Goal: Task Accomplishment & Management: Use online tool/utility

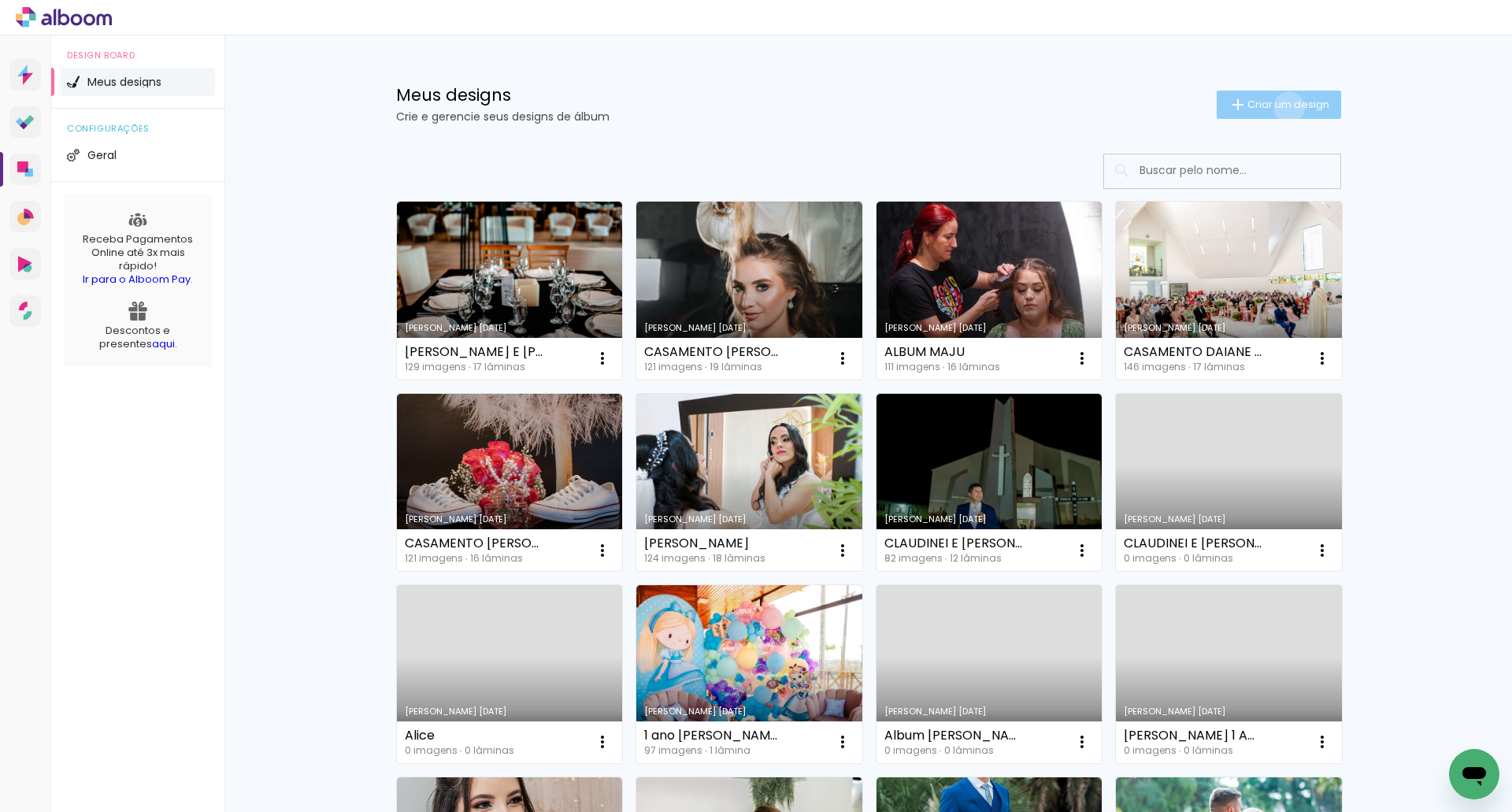
click at [1280, 107] on span "Criar um design" at bounding box center [1288, 104] width 82 height 10
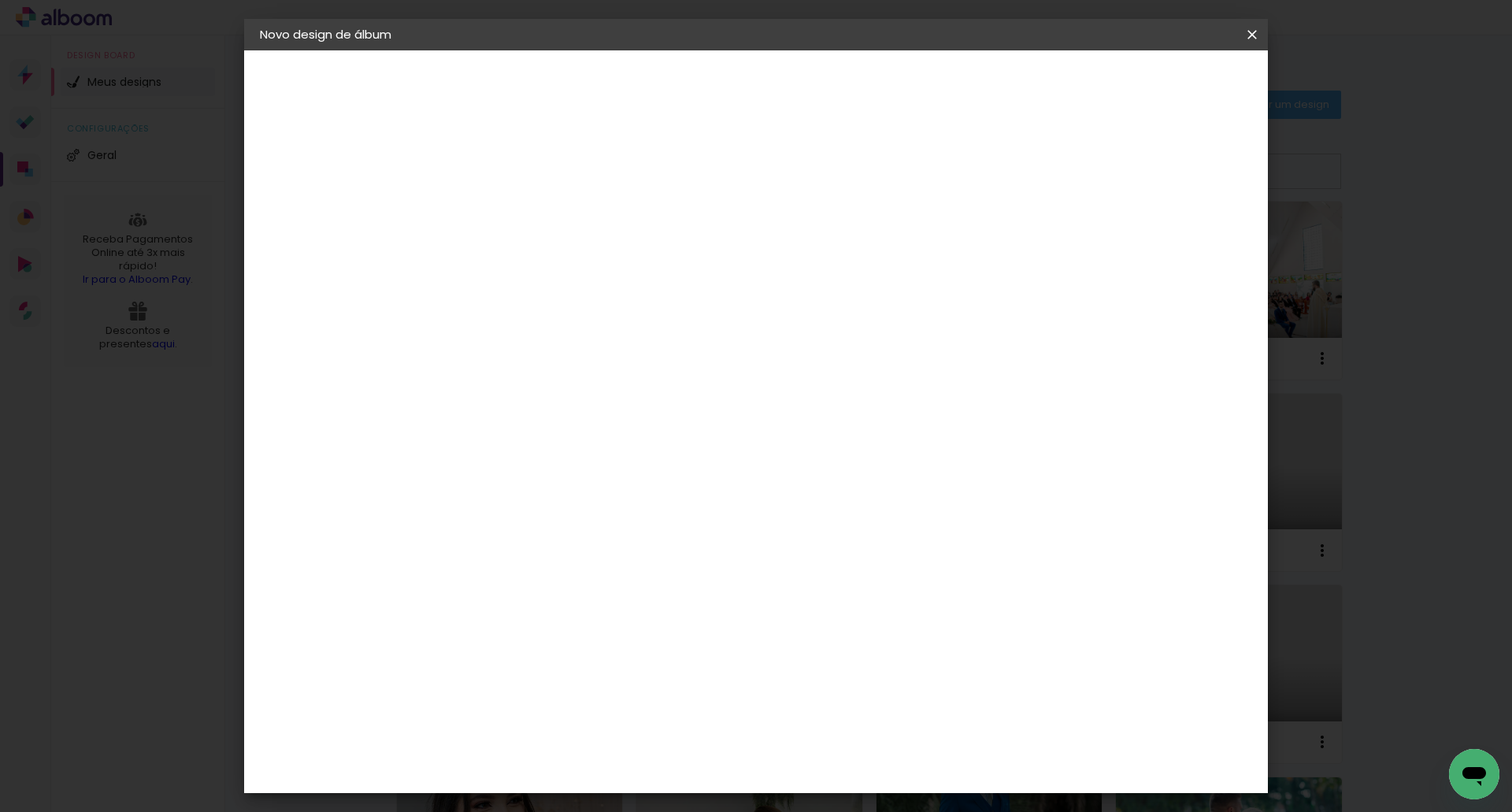
click at [517, 213] on input at bounding box center [517, 211] width 0 height 24
type input "1"
type input "1 Ano Luiz Arthur"
type paper-input "1 Ano Luiz Arthur"
click at [0, 0] on slot "Avançar" at bounding box center [0, 0] width 0 height 0
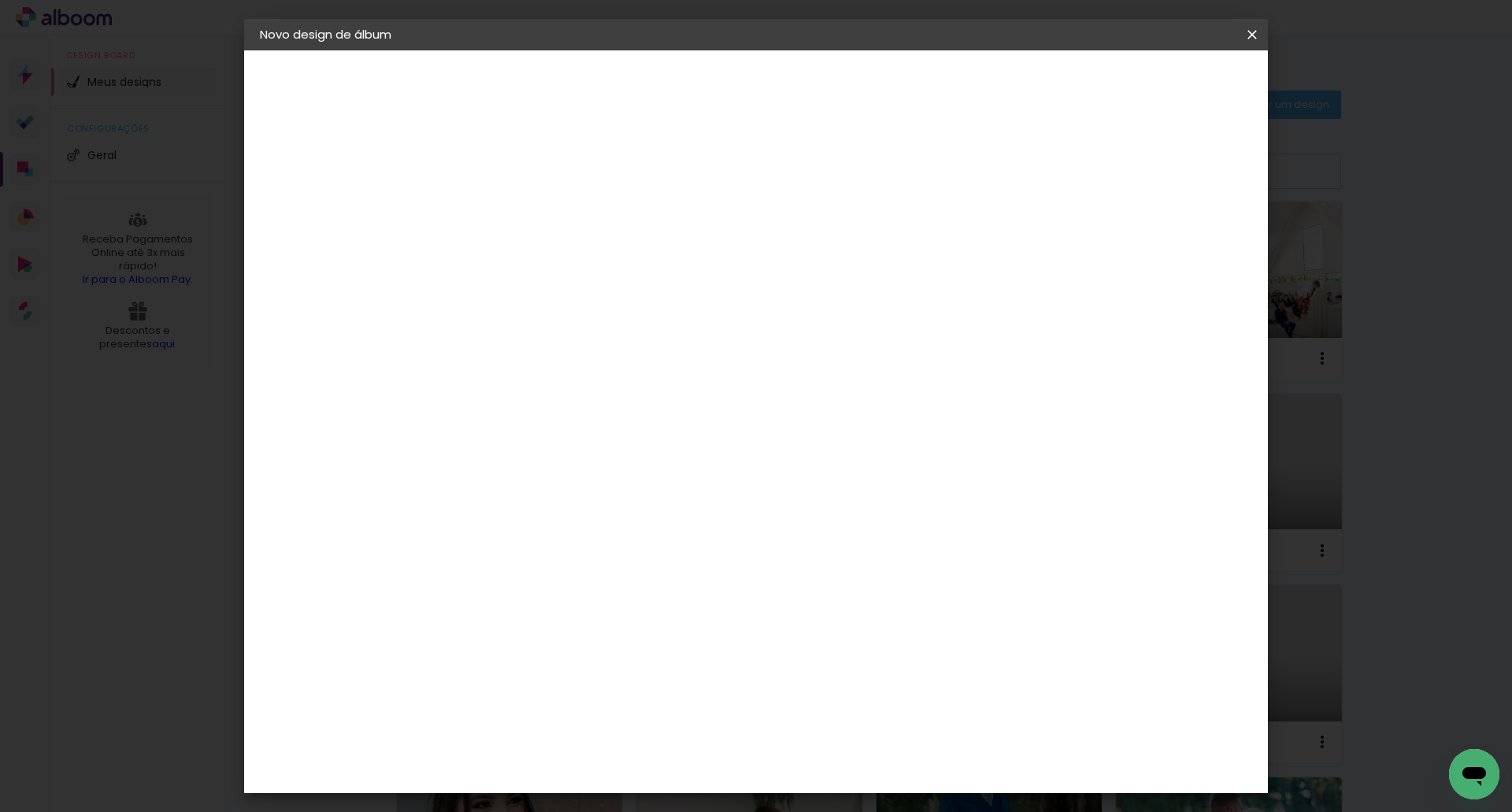
click at [543, 308] on input at bounding box center [557, 300] width 159 height 20
type input "c1"
type paper-input "c1"
click at [544, 353] on div "C1 Albuns" at bounding box center [527, 359] width 42 height 25
click at [0, 0] on slot "Avançar" at bounding box center [0, 0] width 0 height 0
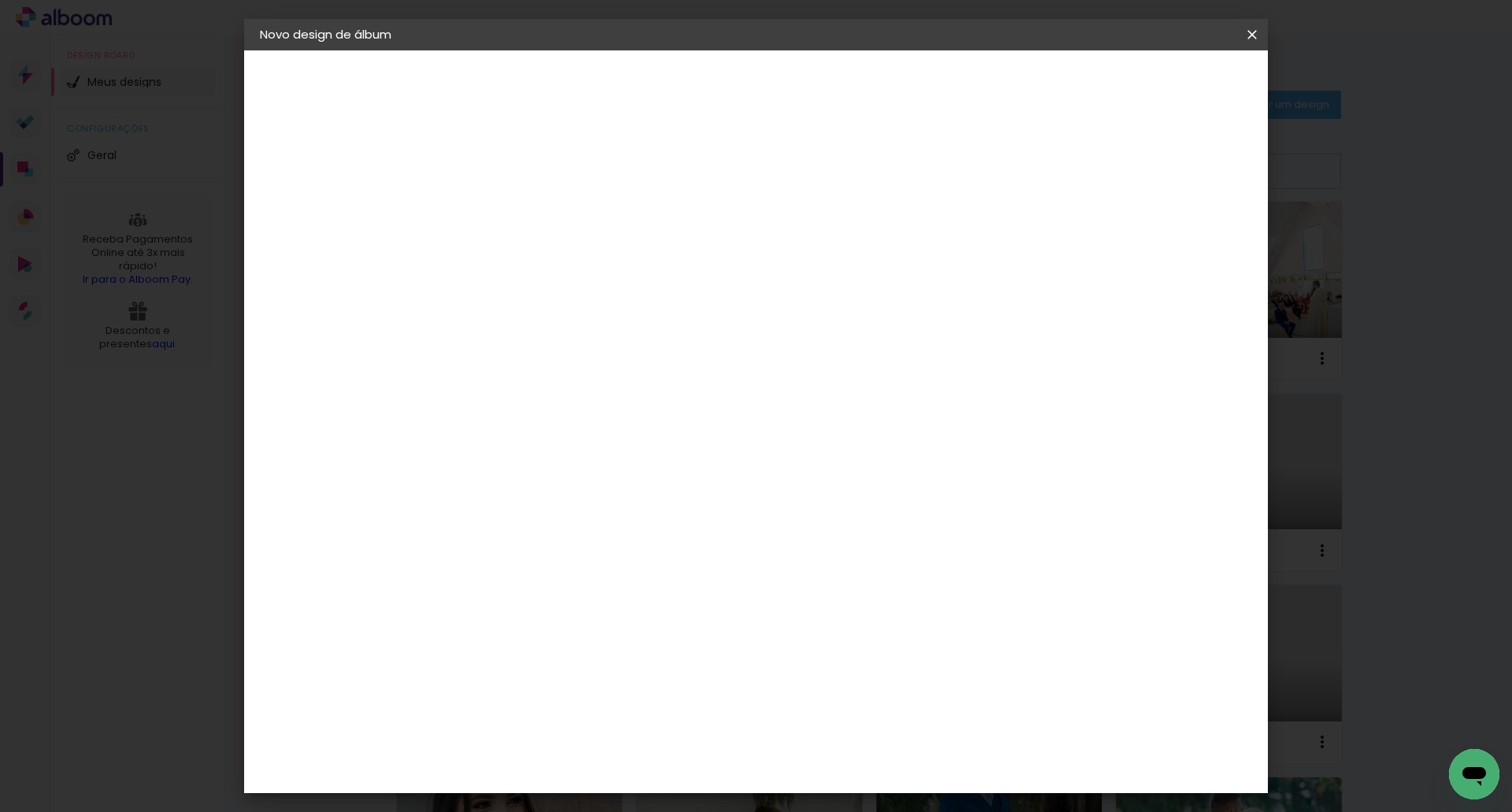
click at [578, 262] on input "text" at bounding box center [548, 274] width 61 height 24
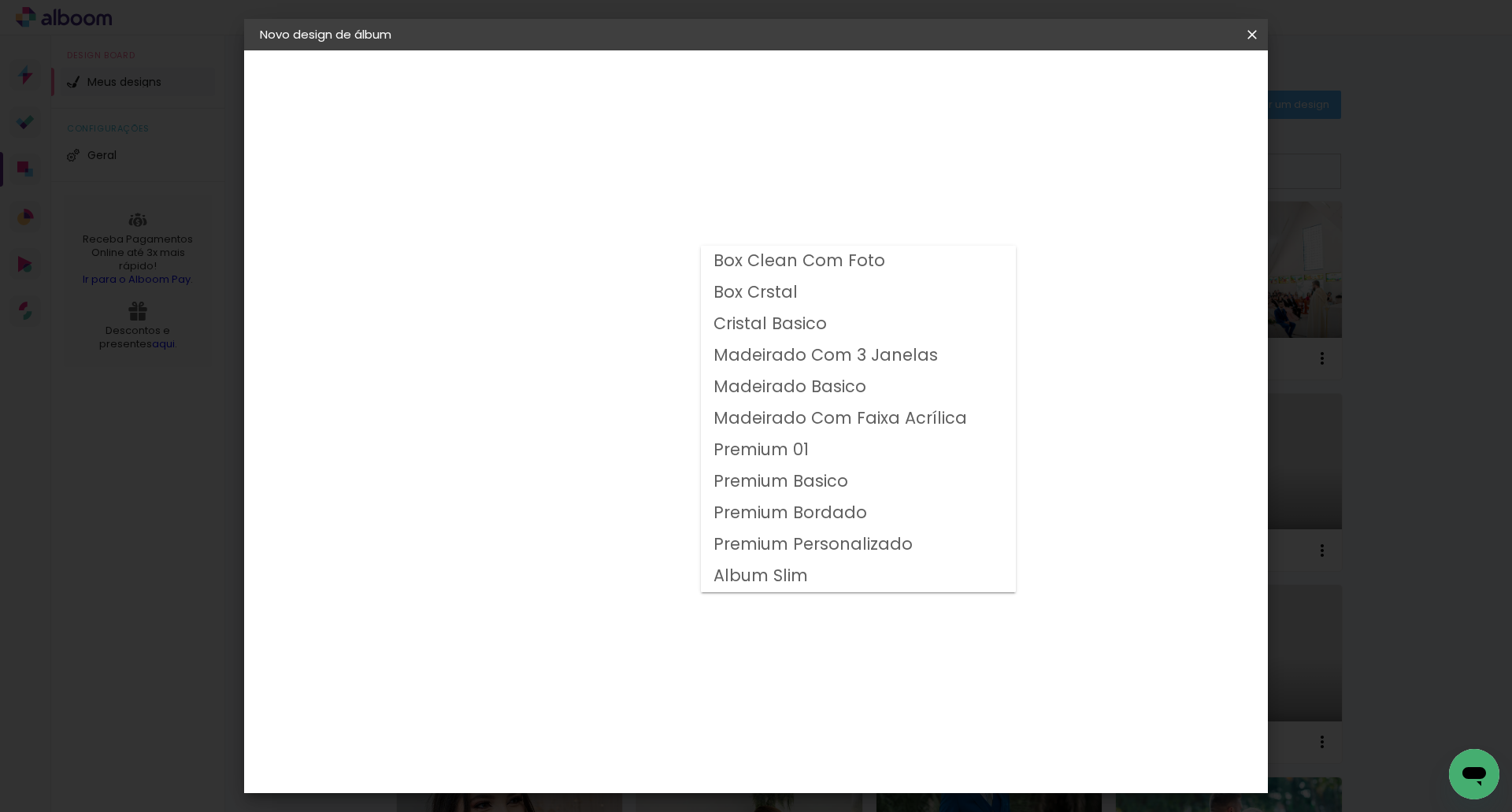
click at [0, 0] on slot "Box Clean Com Foto" at bounding box center [0, 0] width 0 height 0
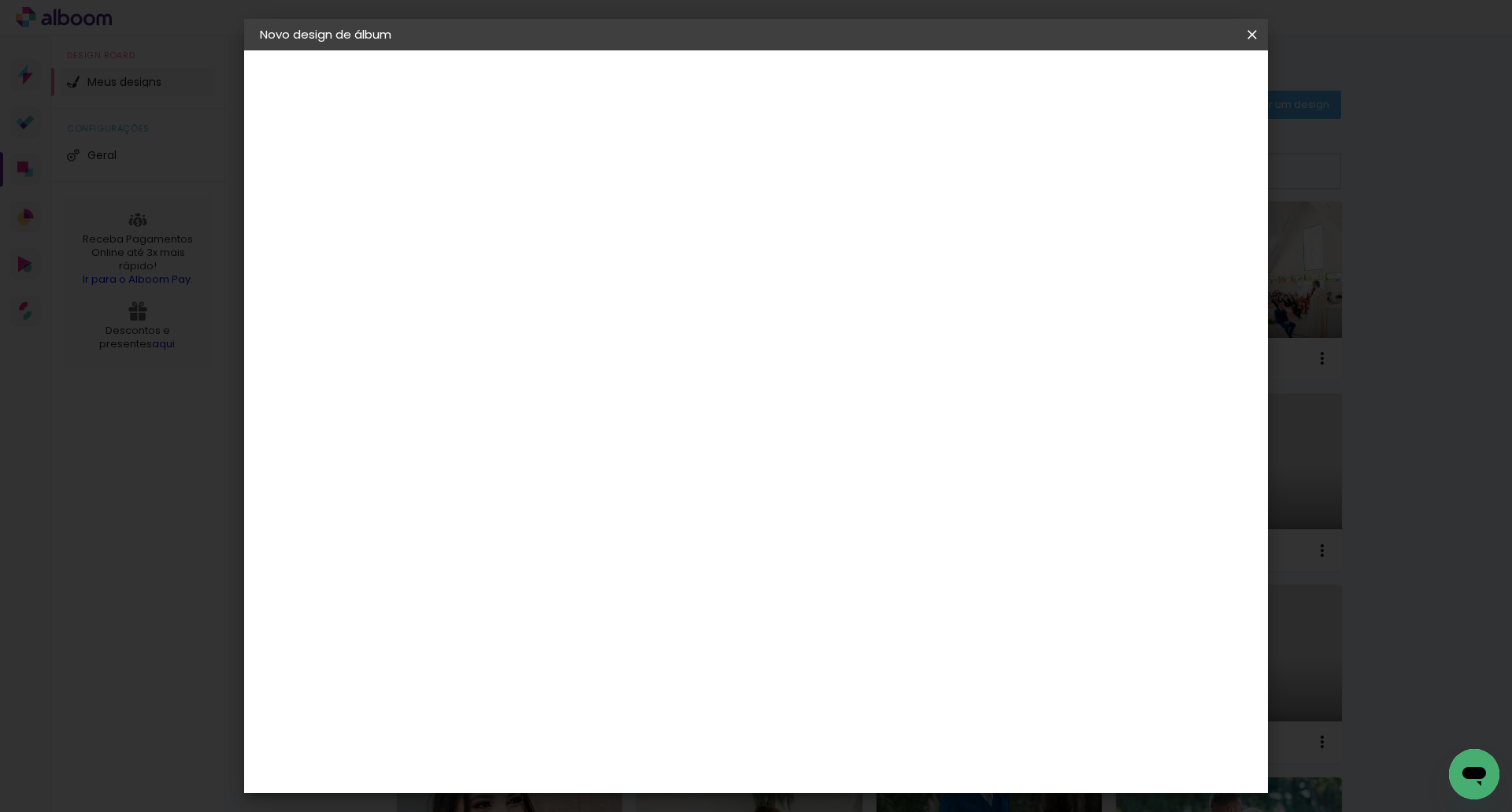
click at [710, 257] on input "Box Clean Com Foto" at bounding box center [613, 258] width 193 height 24
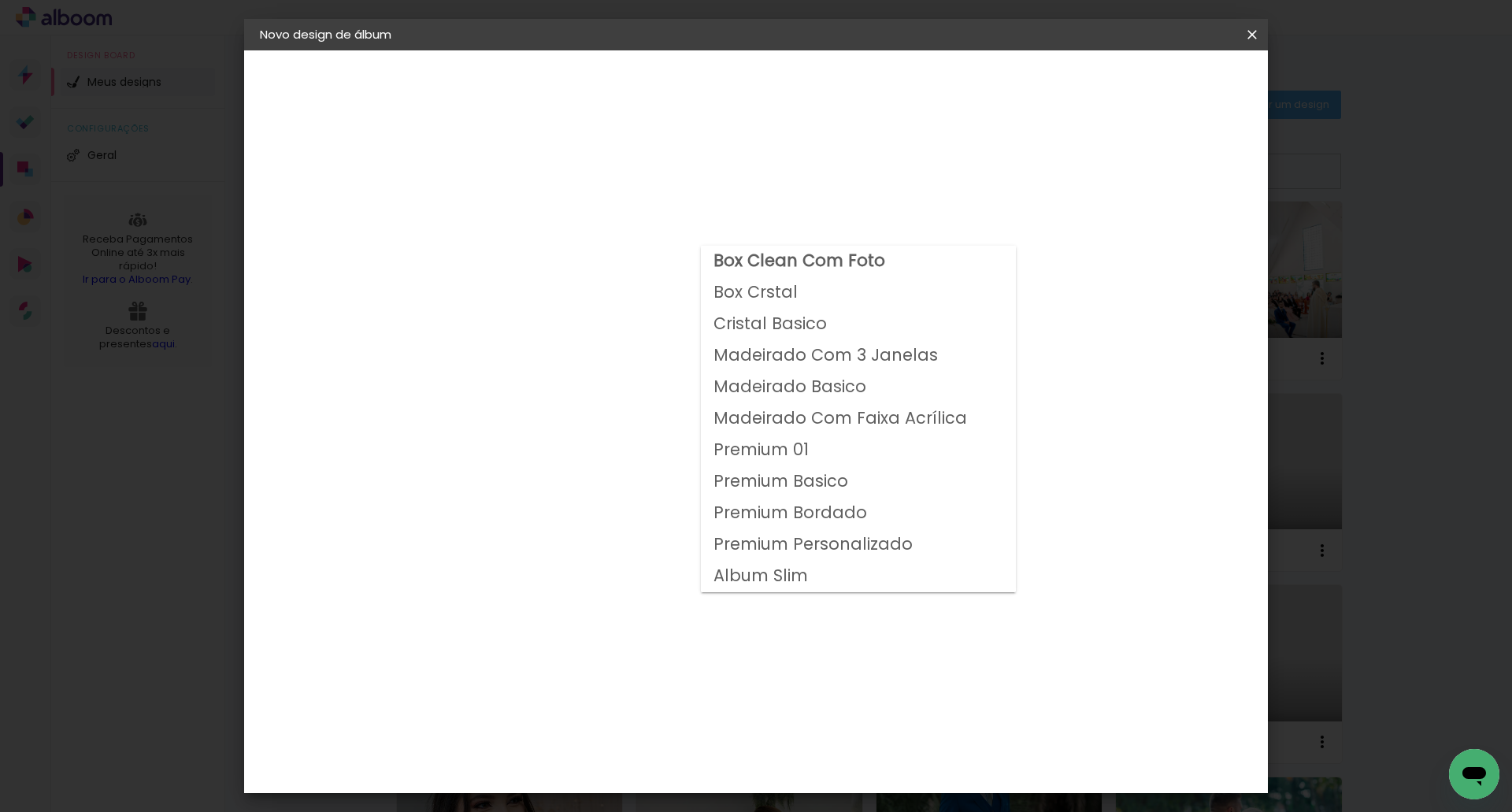
click at [0, 0] on slot "Album Slim" at bounding box center [0, 0] width 0 height 0
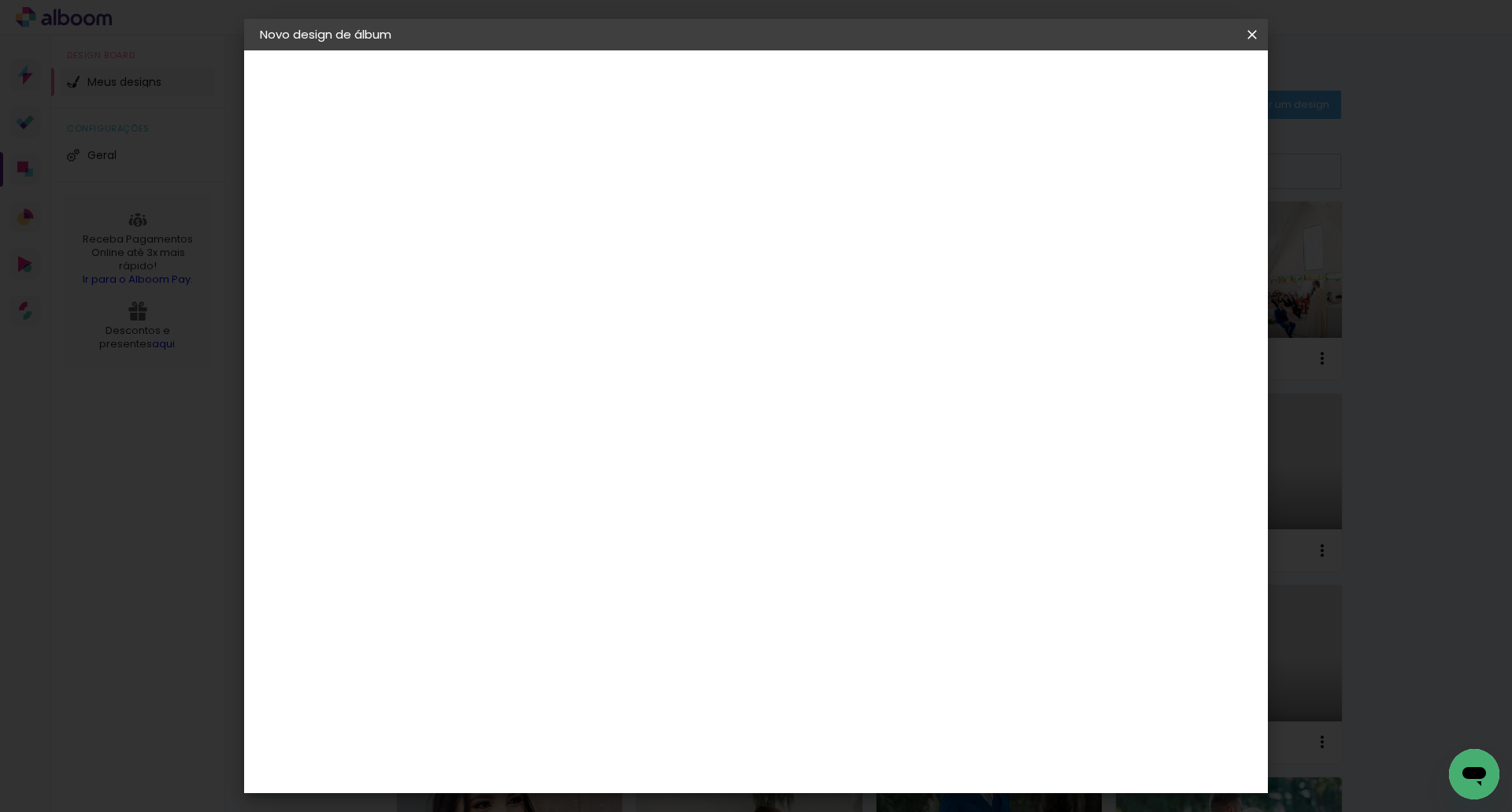
click at [729, 258] on iron-icon at bounding box center [719, 258] width 19 height 19
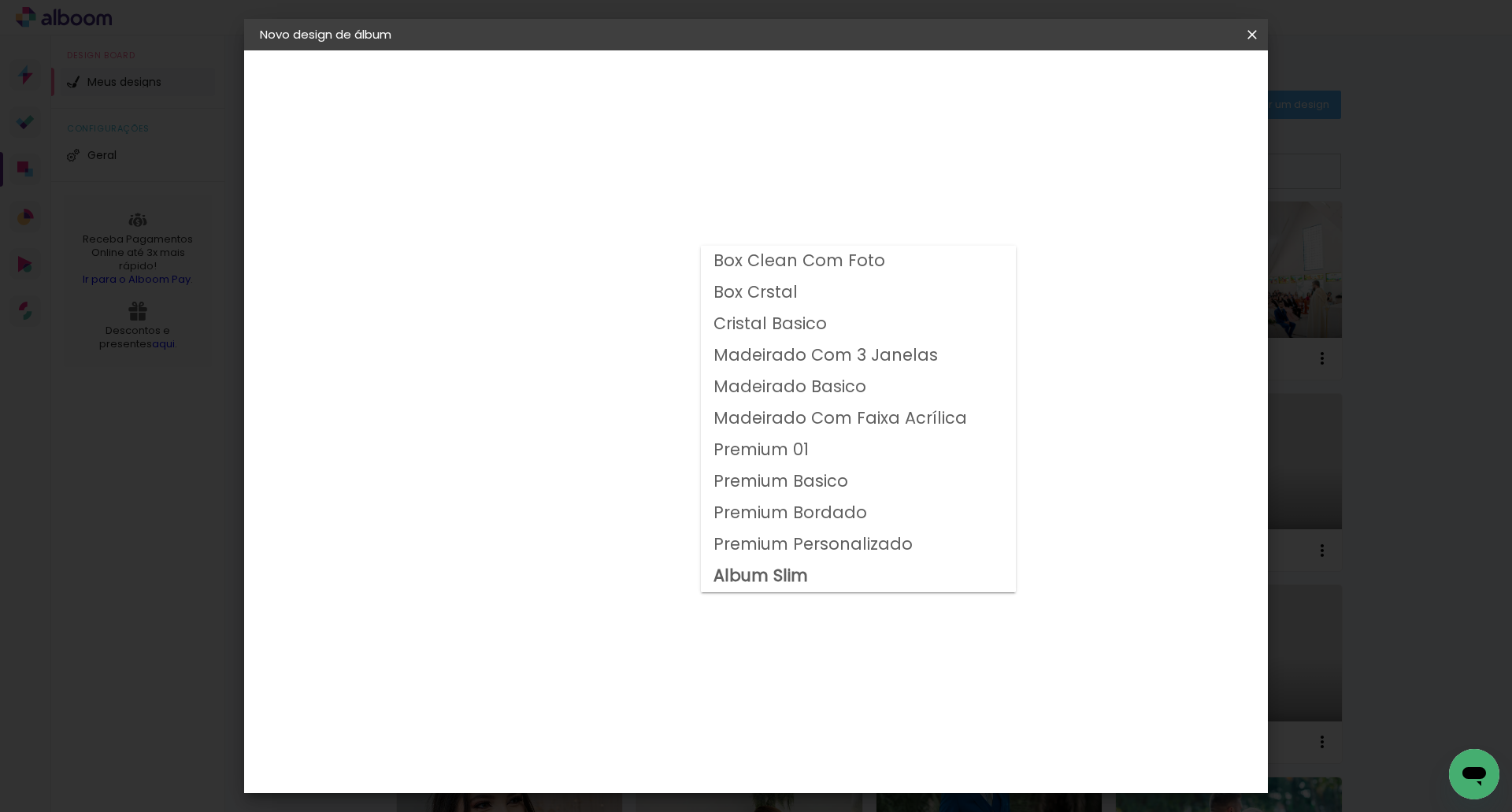
click at [0, 0] on slot "Premium Personalizado" at bounding box center [0, 0] width 0 height 0
type input "Premium Personalizado"
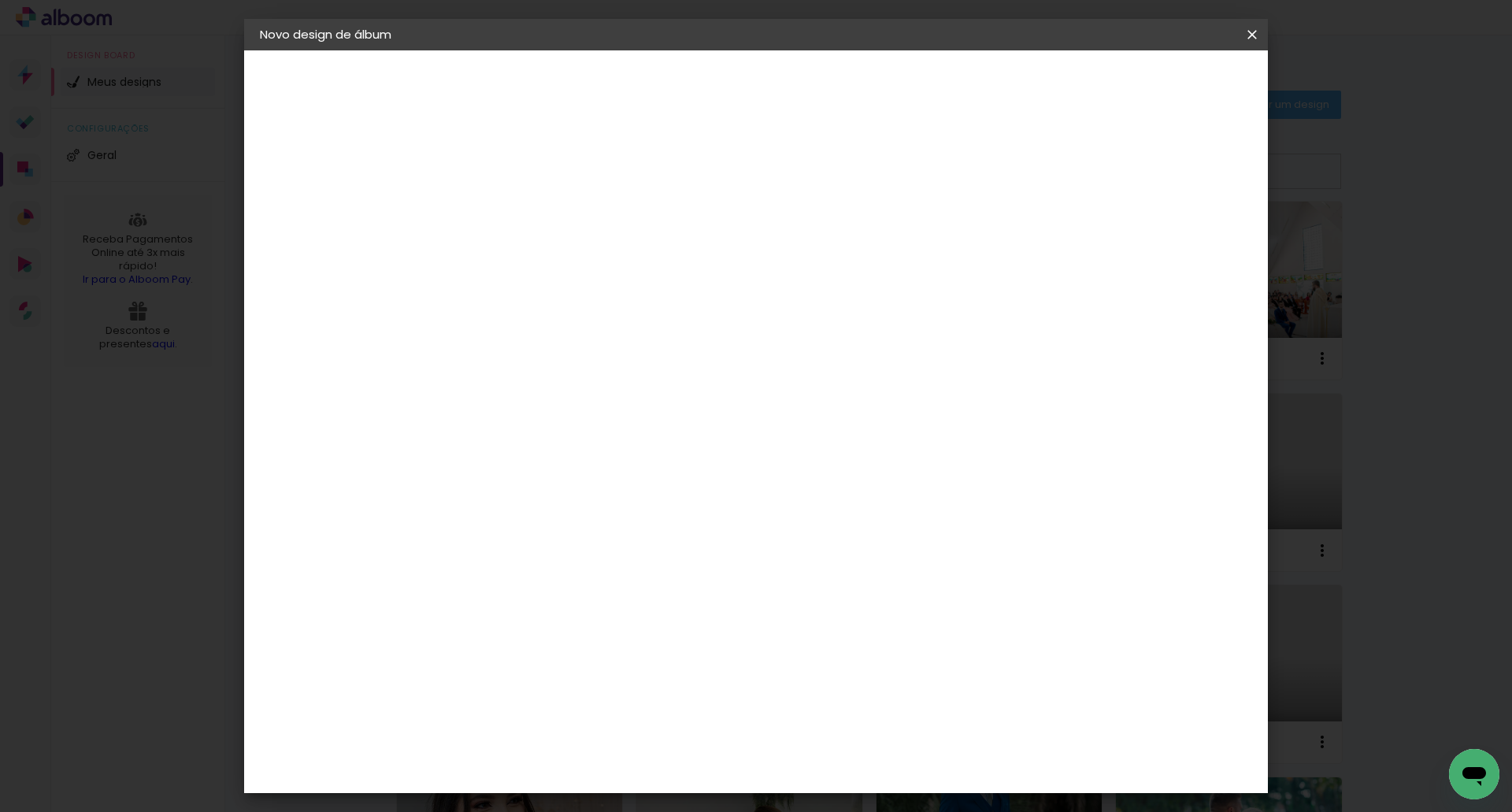
click at [710, 264] on input "Premium Personalizado" at bounding box center [613, 258] width 193 height 24
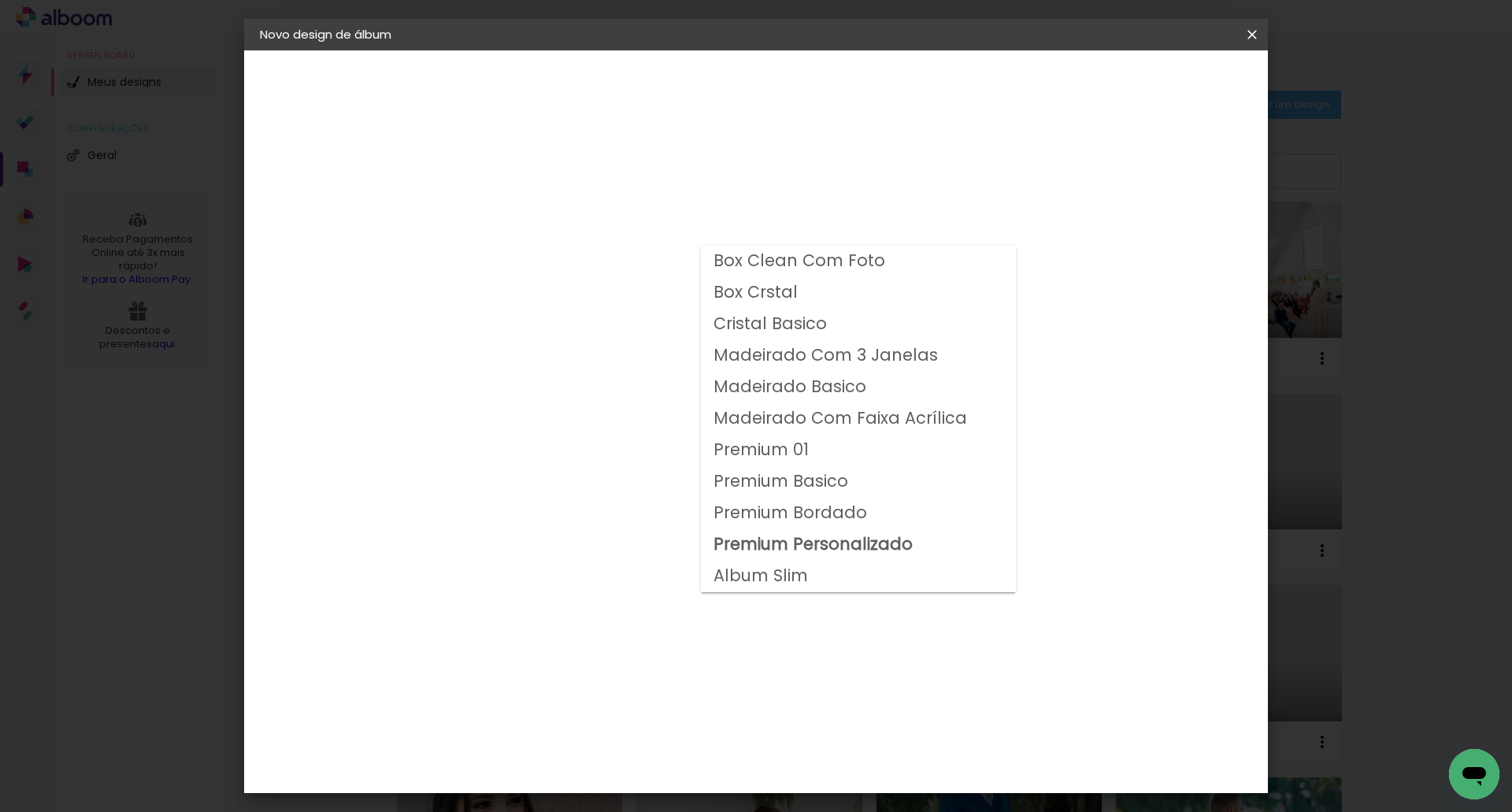
drag, startPoint x: 1247, startPoint y: 34, endPoint x: 809, endPoint y: 65, distance: 439.1
click at [1247, 34] on iron-icon at bounding box center [1251, 35] width 19 height 16
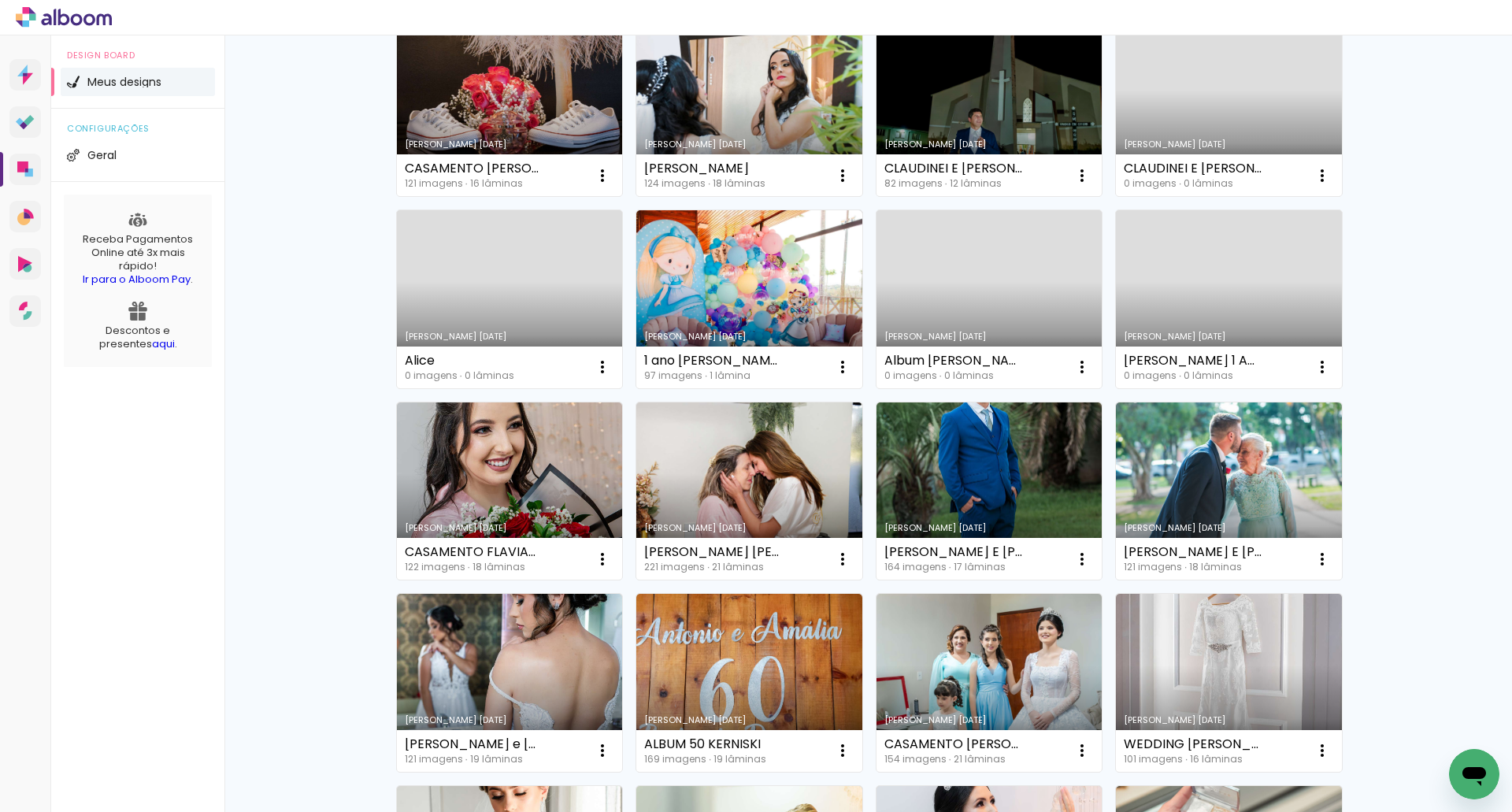
scroll to position [346, 0]
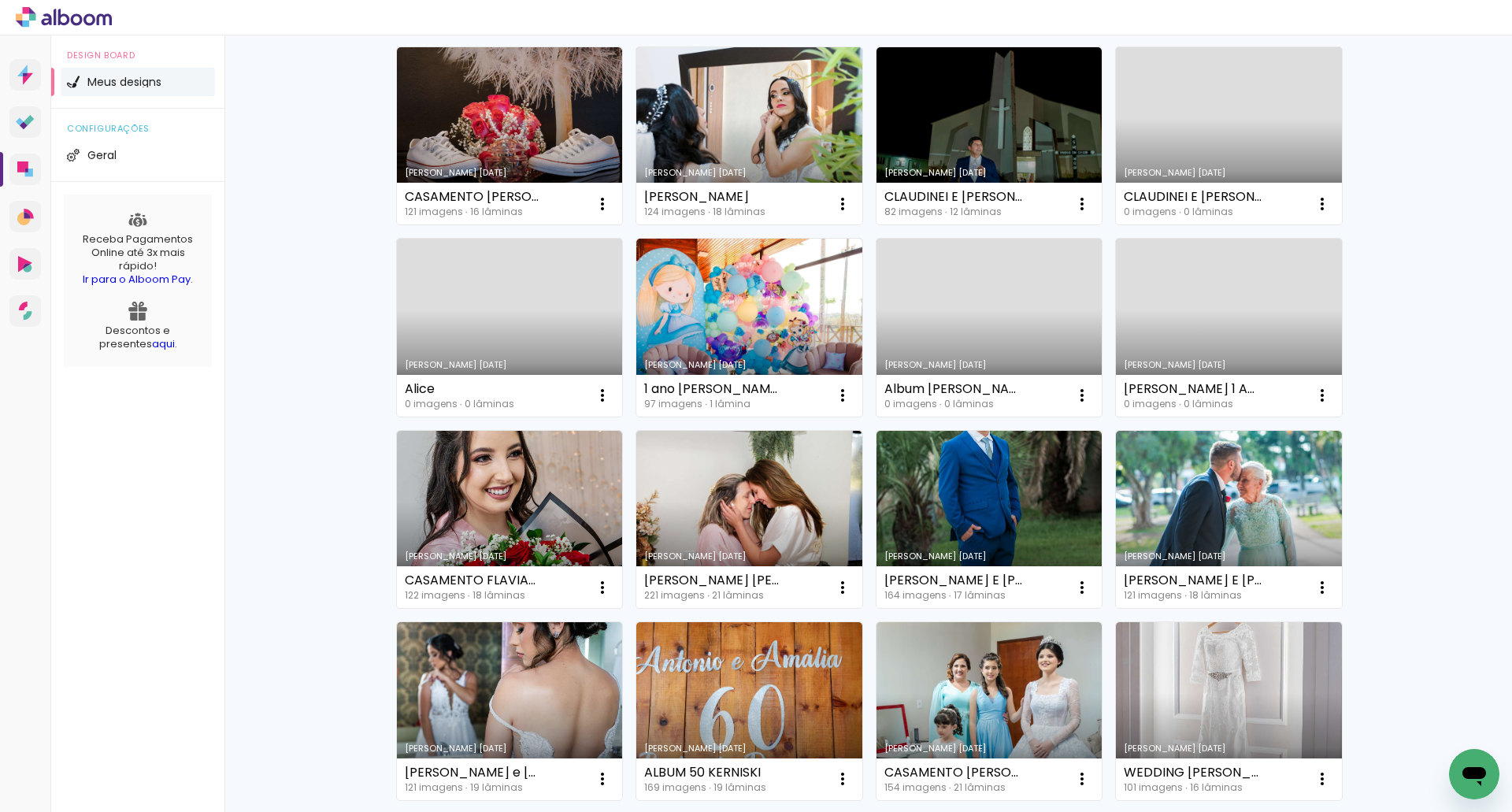
click at [1183, 306] on link "Criado em [DATE]" at bounding box center [1229, 327] width 226 height 178
click at [0, 0] on neon-animated-pages "Confirmar Cancelar" at bounding box center [0, 0] width 0 height 0
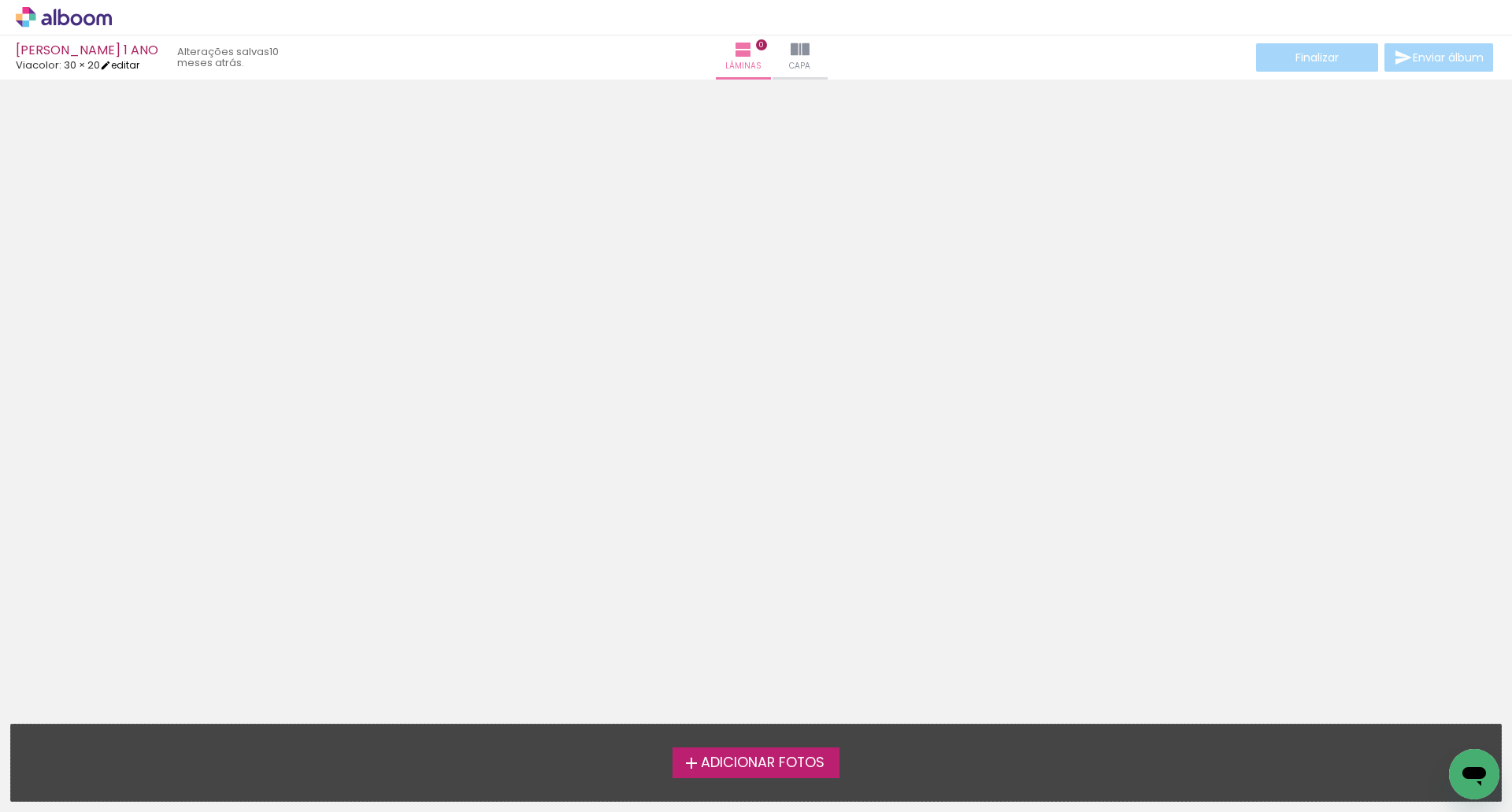
click at [139, 65] on link "editar" at bounding box center [119, 65] width 39 height 13
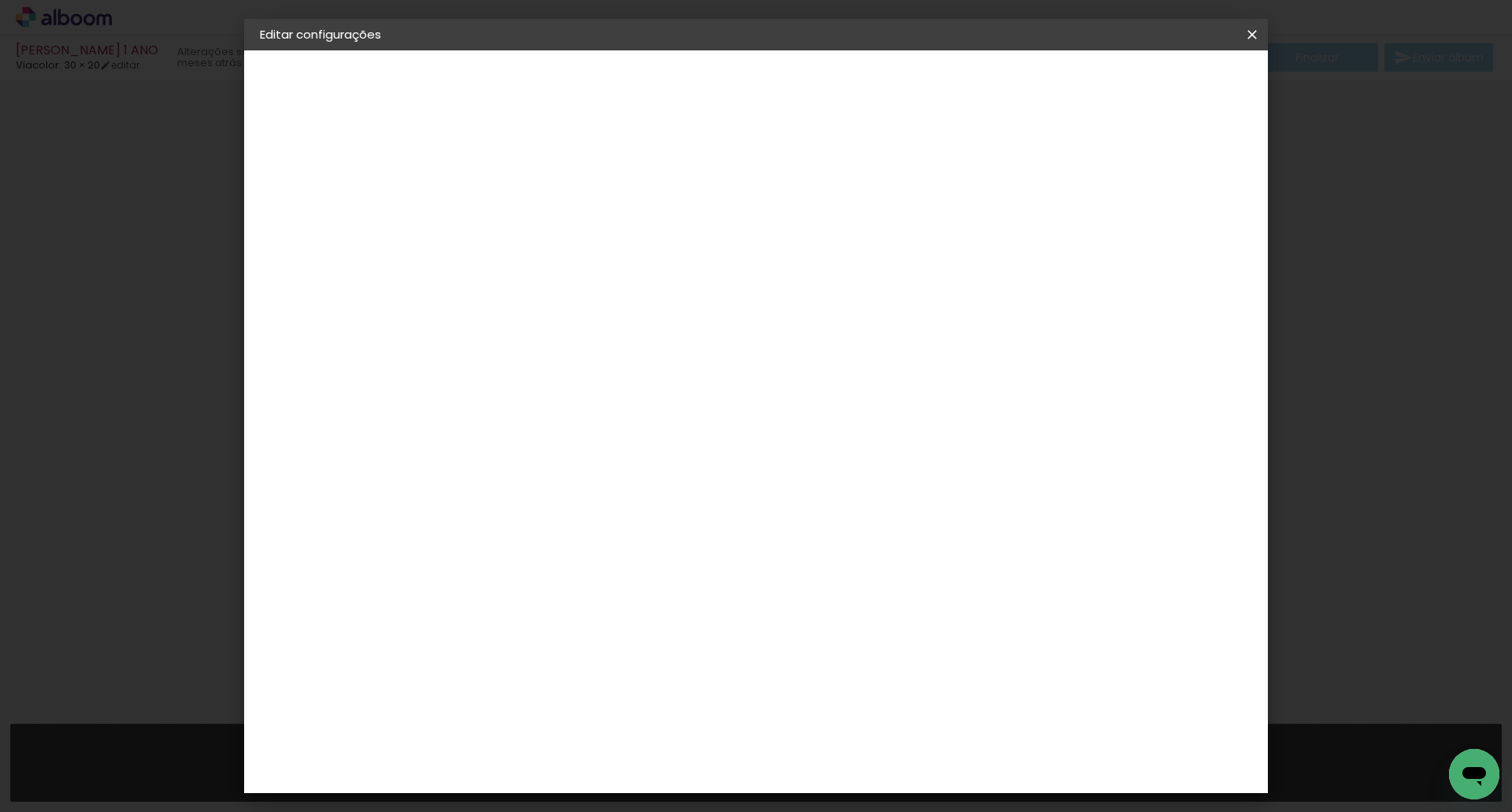
click at [1256, 37] on iron-icon at bounding box center [1251, 35] width 19 height 16
click at [1151, 98] on header "Revisão Verifique as configurações do seu álbum. Voltar Salvar configurações" at bounding box center [821, 91] width 744 height 81
click at [1153, 82] on span "Salvar configurações" at bounding box center [1095, 83] width 117 height 11
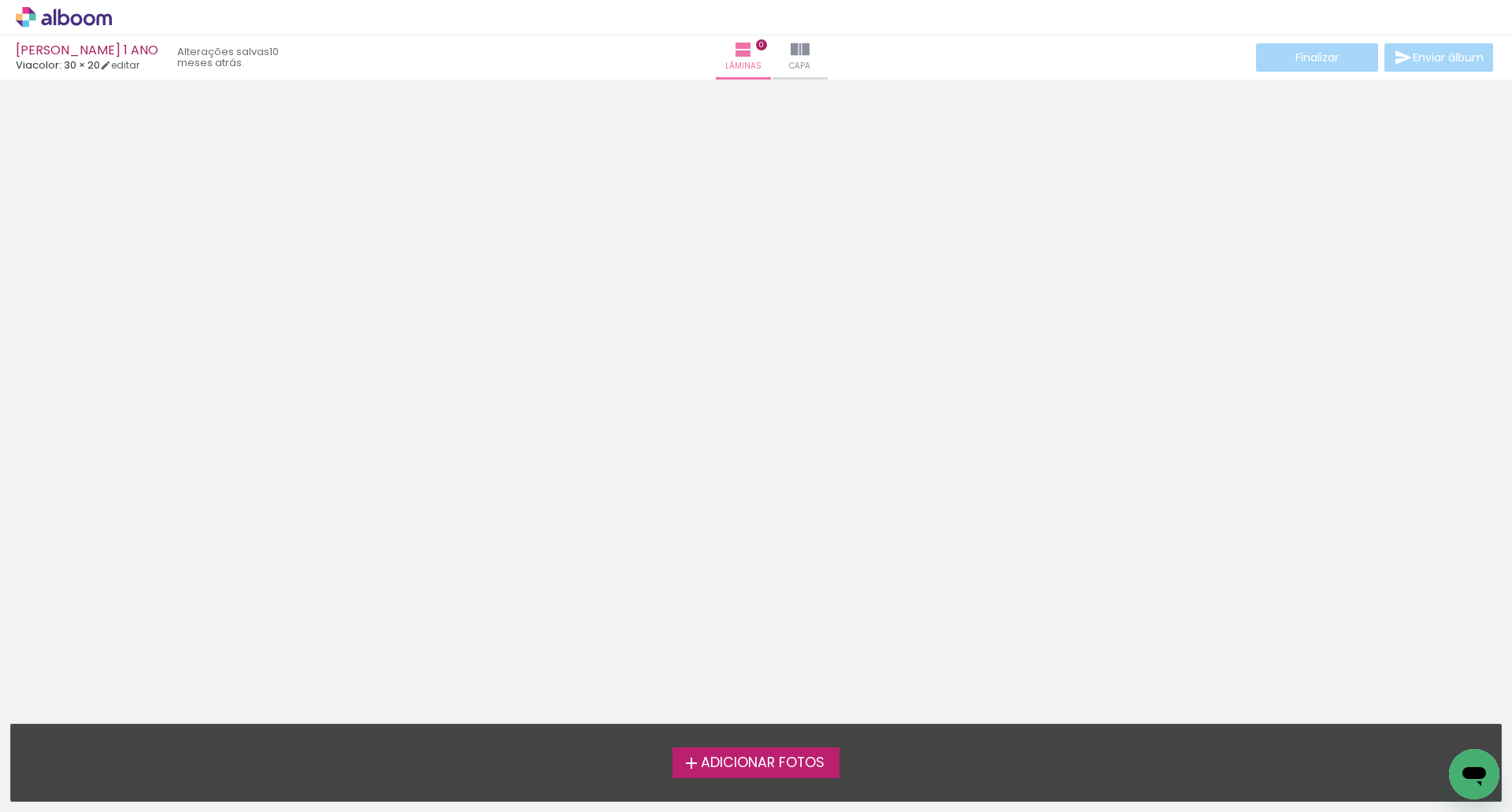
click at [60, 18] on icon at bounding box center [64, 17] width 12 height 16
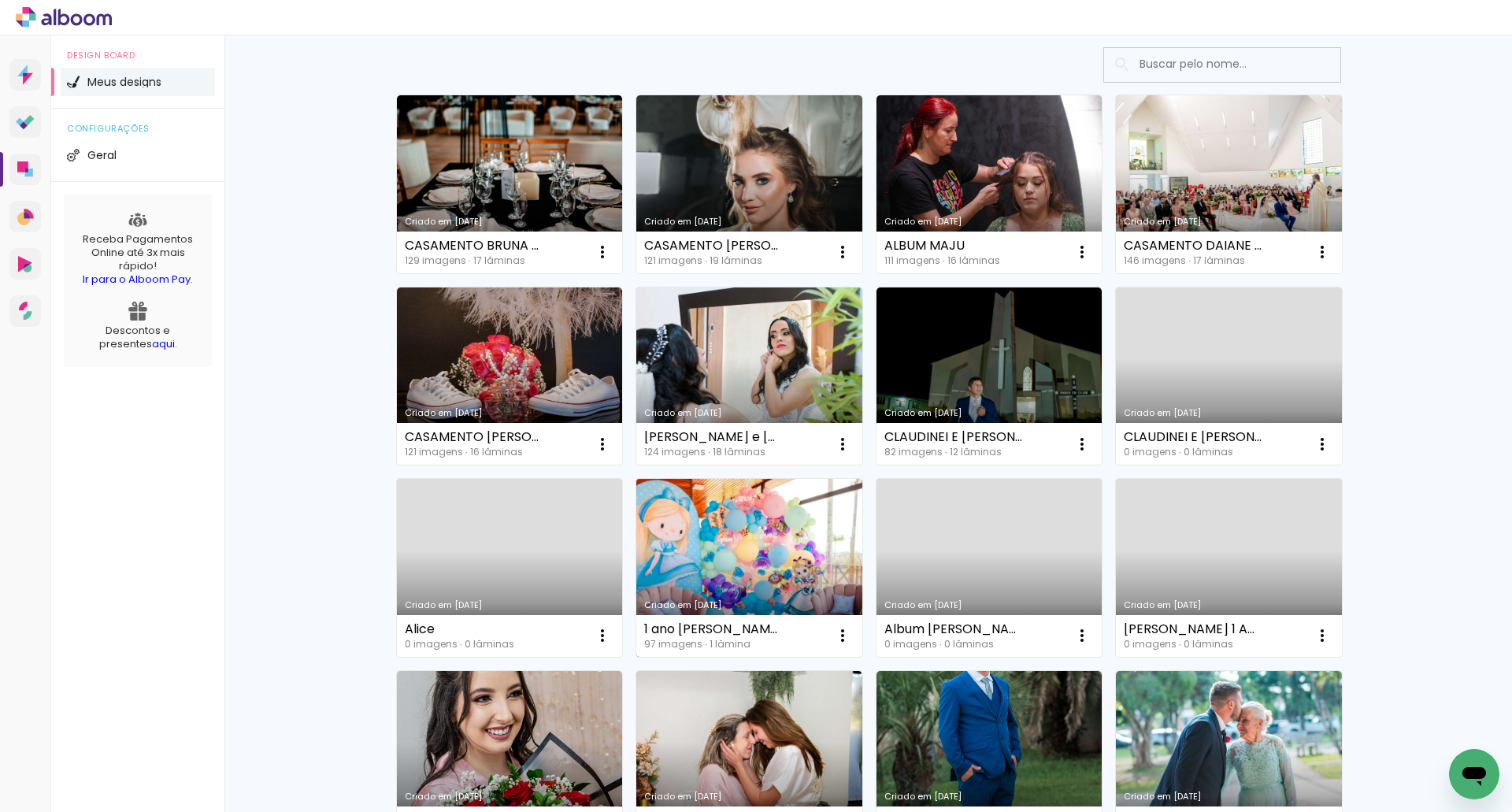
scroll to position [158, 0]
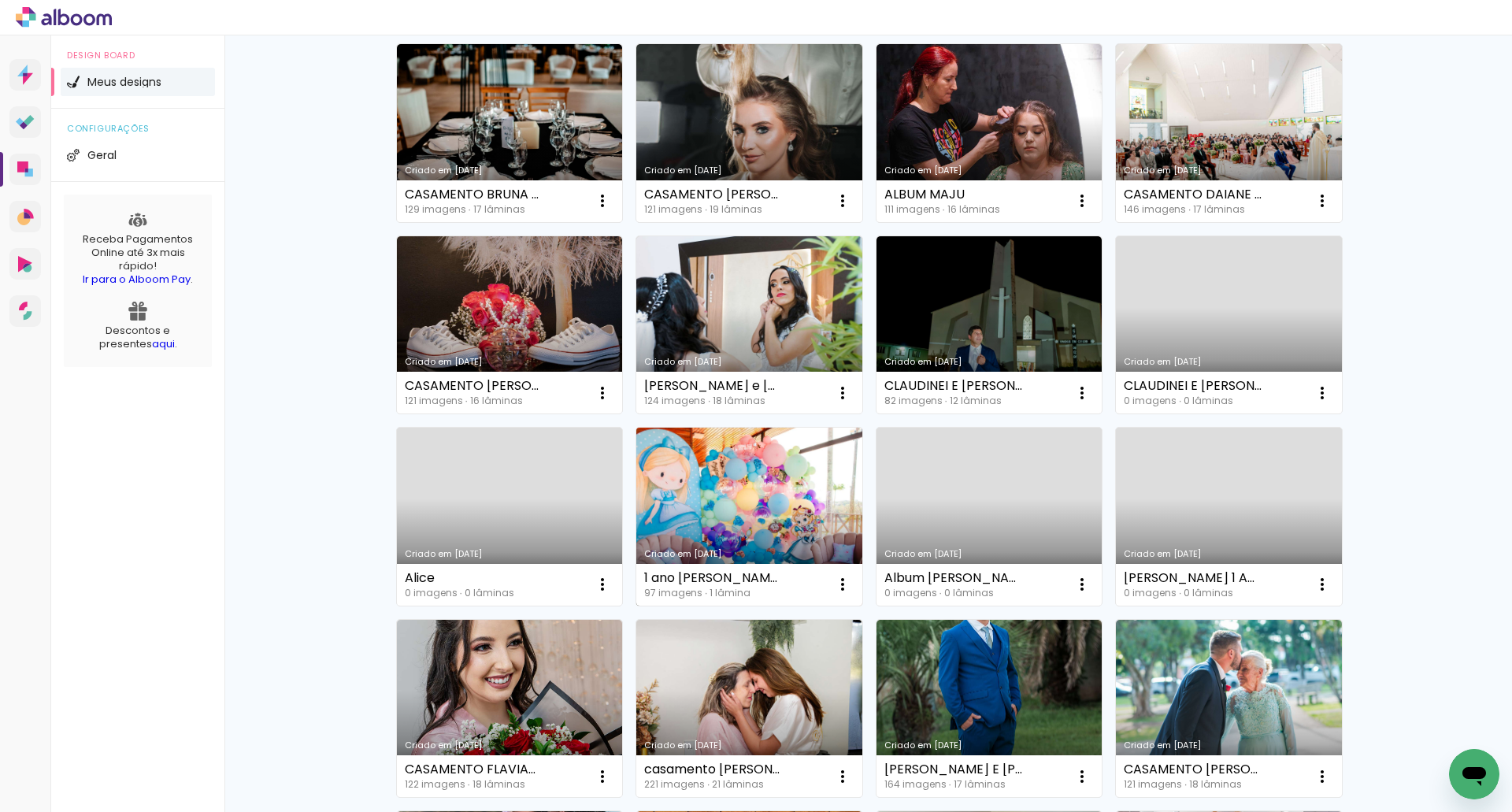
click at [752, 511] on link "Criado em [DATE]" at bounding box center [749, 517] width 226 height 178
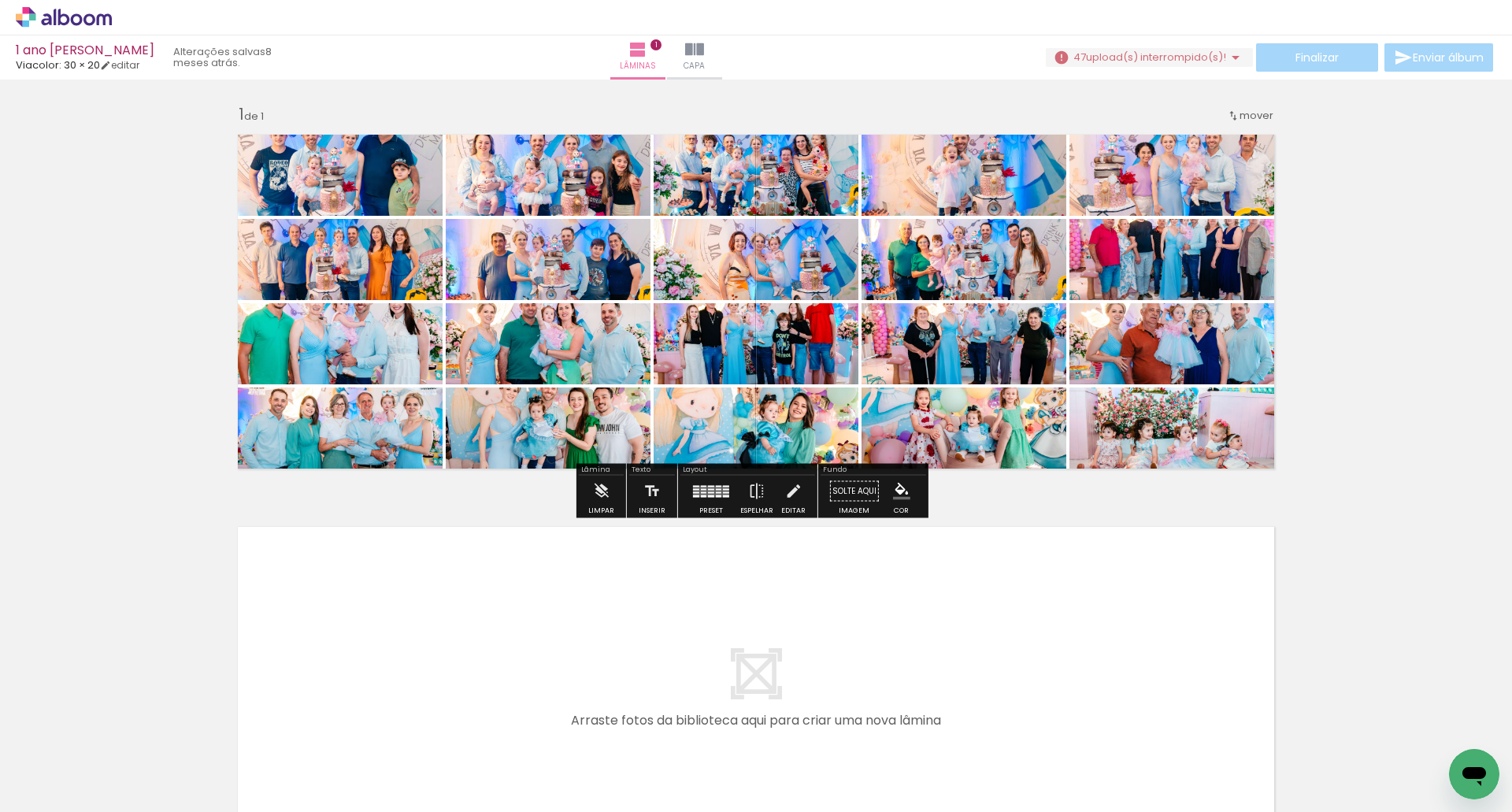
click at [91, 16] on icon at bounding box center [64, 17] width 96 height 21
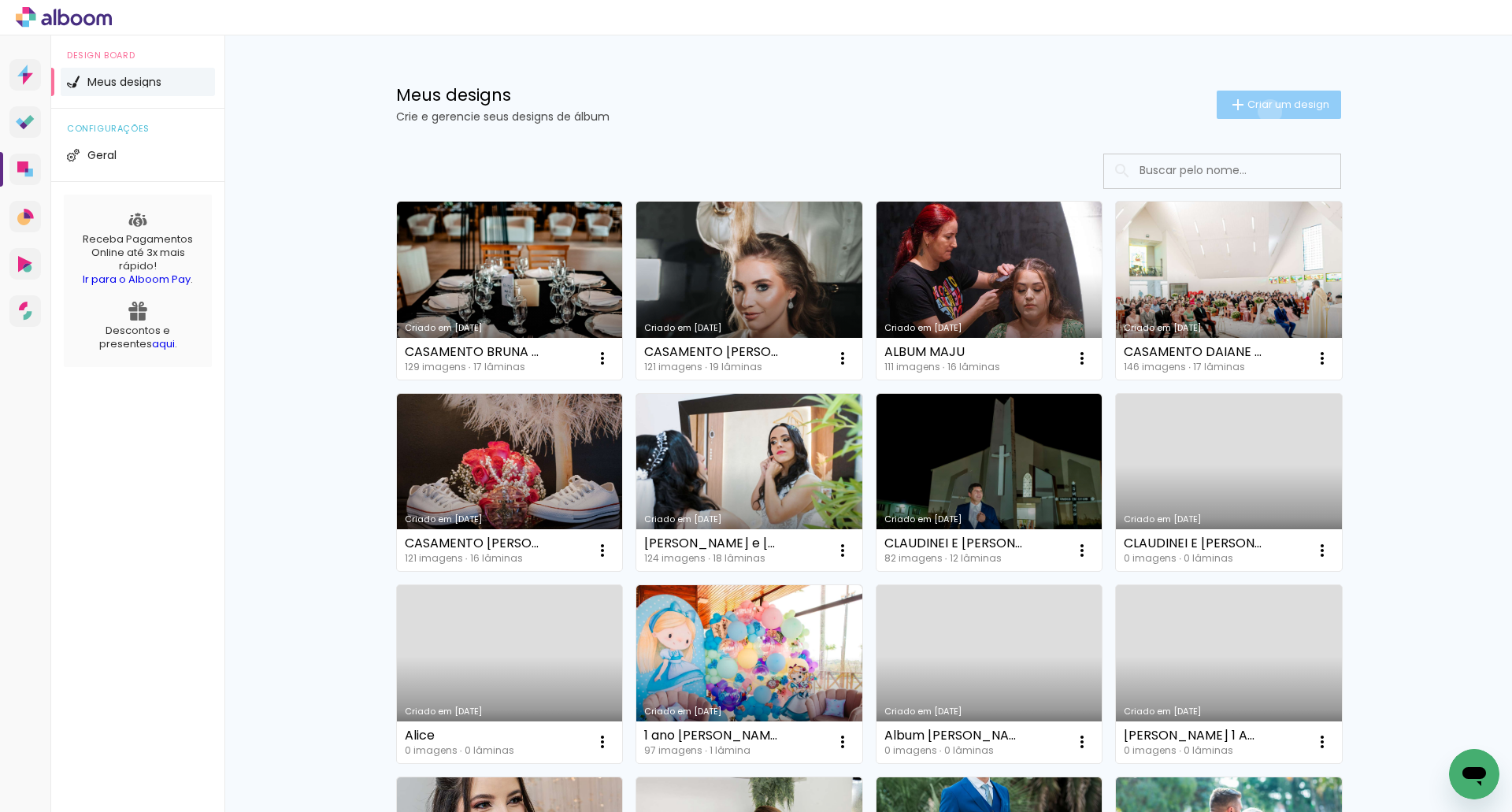
click at [1260, 109] on span "Criar um design" at bounding box center [1288, 104] width 82 height 10
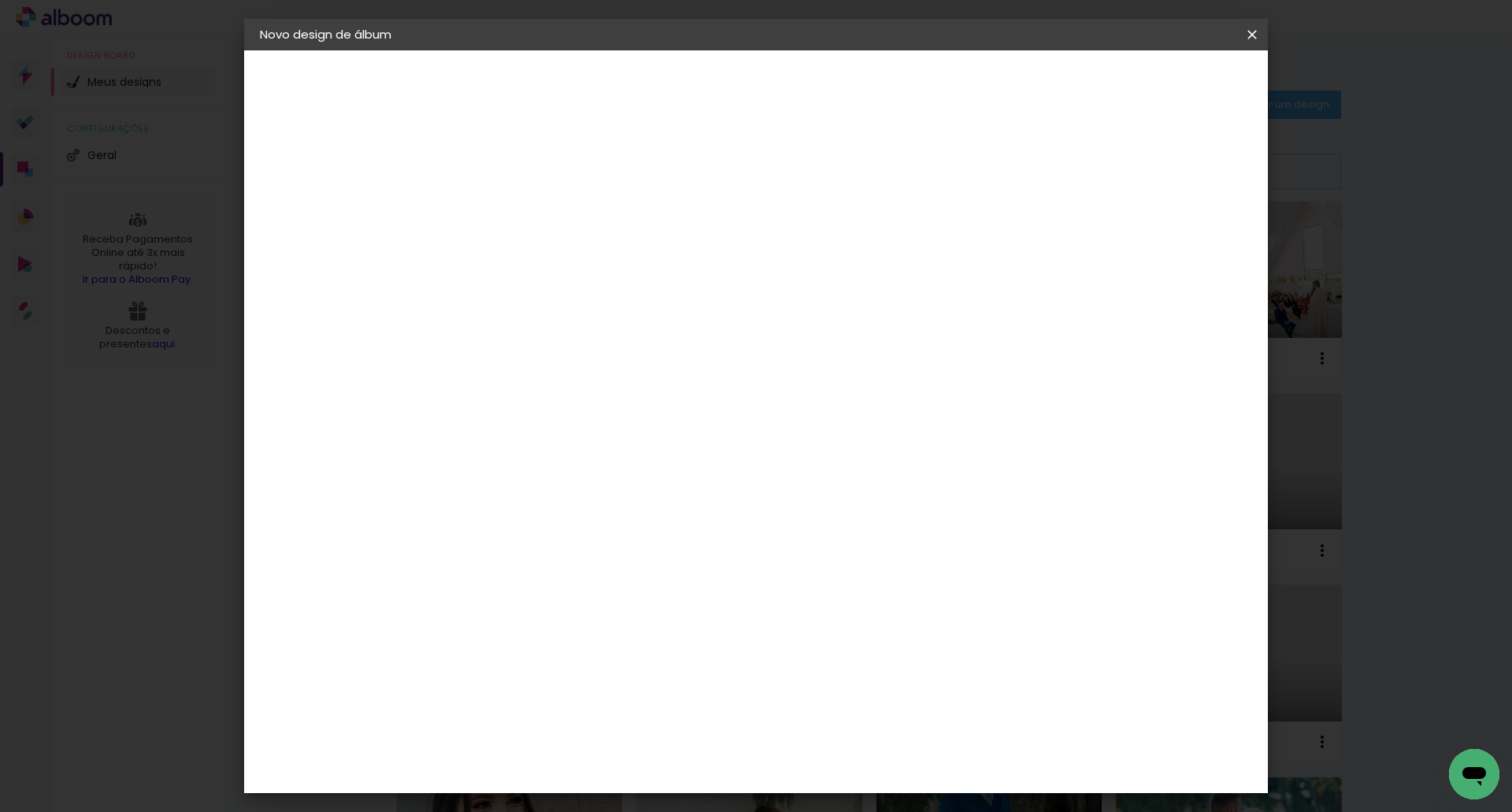
click at [517, 217] on input at bounding box center [517, 211] width 0 height 24
type input "1 Ano [PERSON_NAME]"
type paper-input "1 Ano [PERSON_NAME]"
click at [0, 0] on slot "Avançar" at bounding box center [0, 0] width 0 height 0
click at [544, 293] on input at bounding box center [557, 300] width 159 height 20
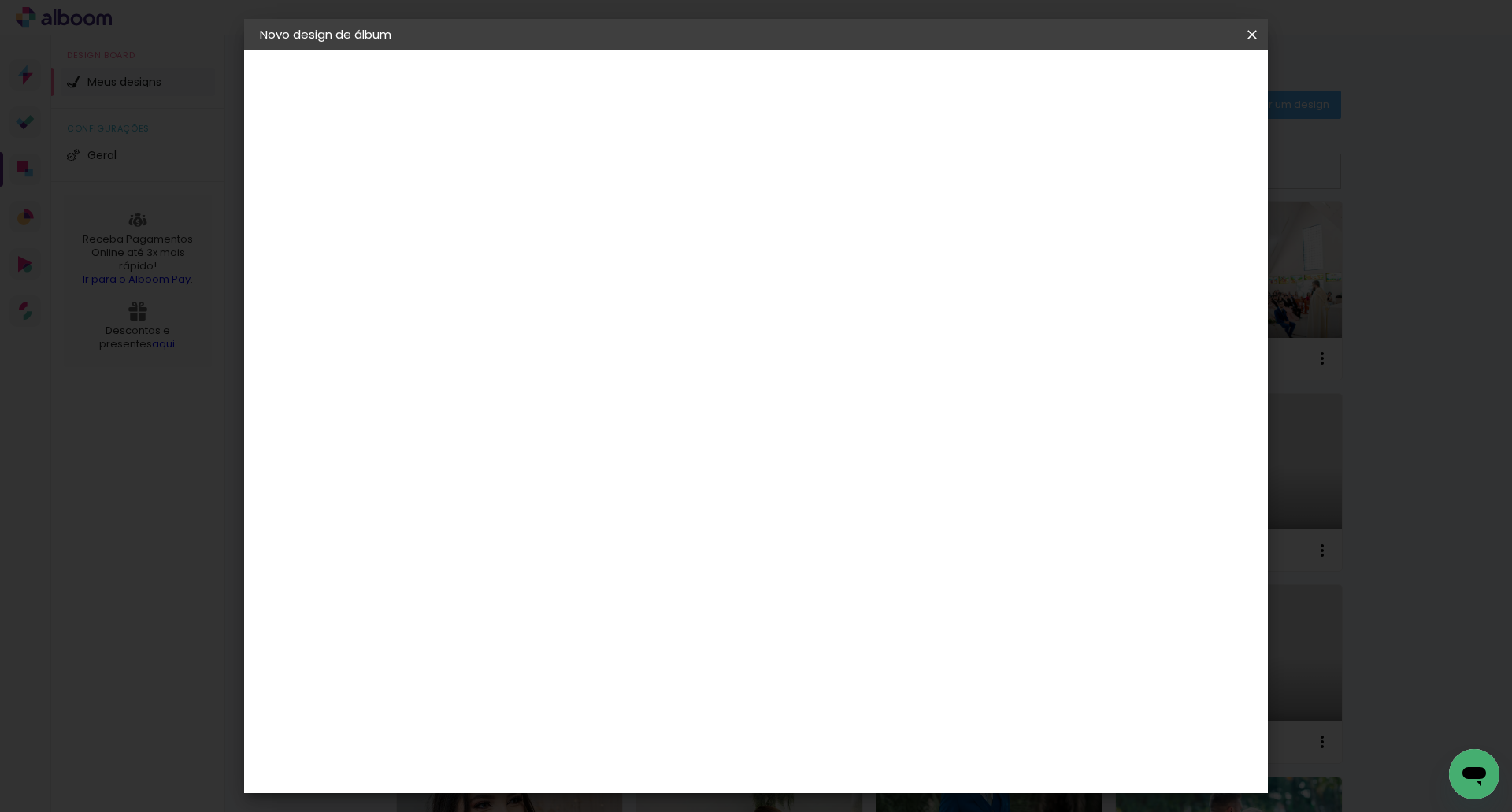
type input "gra"
type paper-input "gra"
click at [543, 423] on paper-item "Grafis" at bounding box center [546, 420] width 147 height 35
click at [0, 0] on slot "Avançar" at bounding box center [0, 0] width 0 height 0
click at [578, 262] on input "text" at bounding box center [548, 274] width 61 height 24
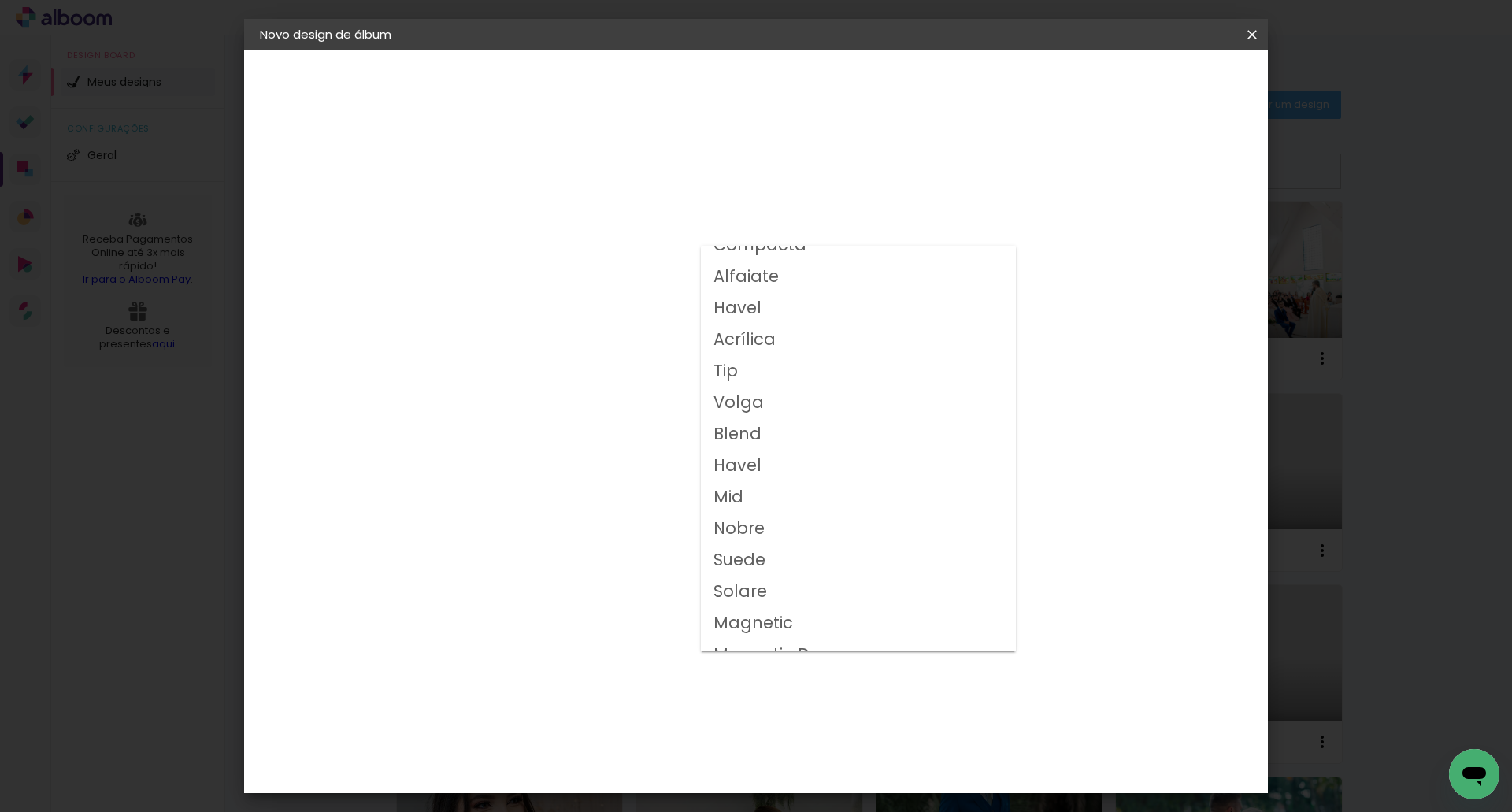
scroll to position [66, 0]
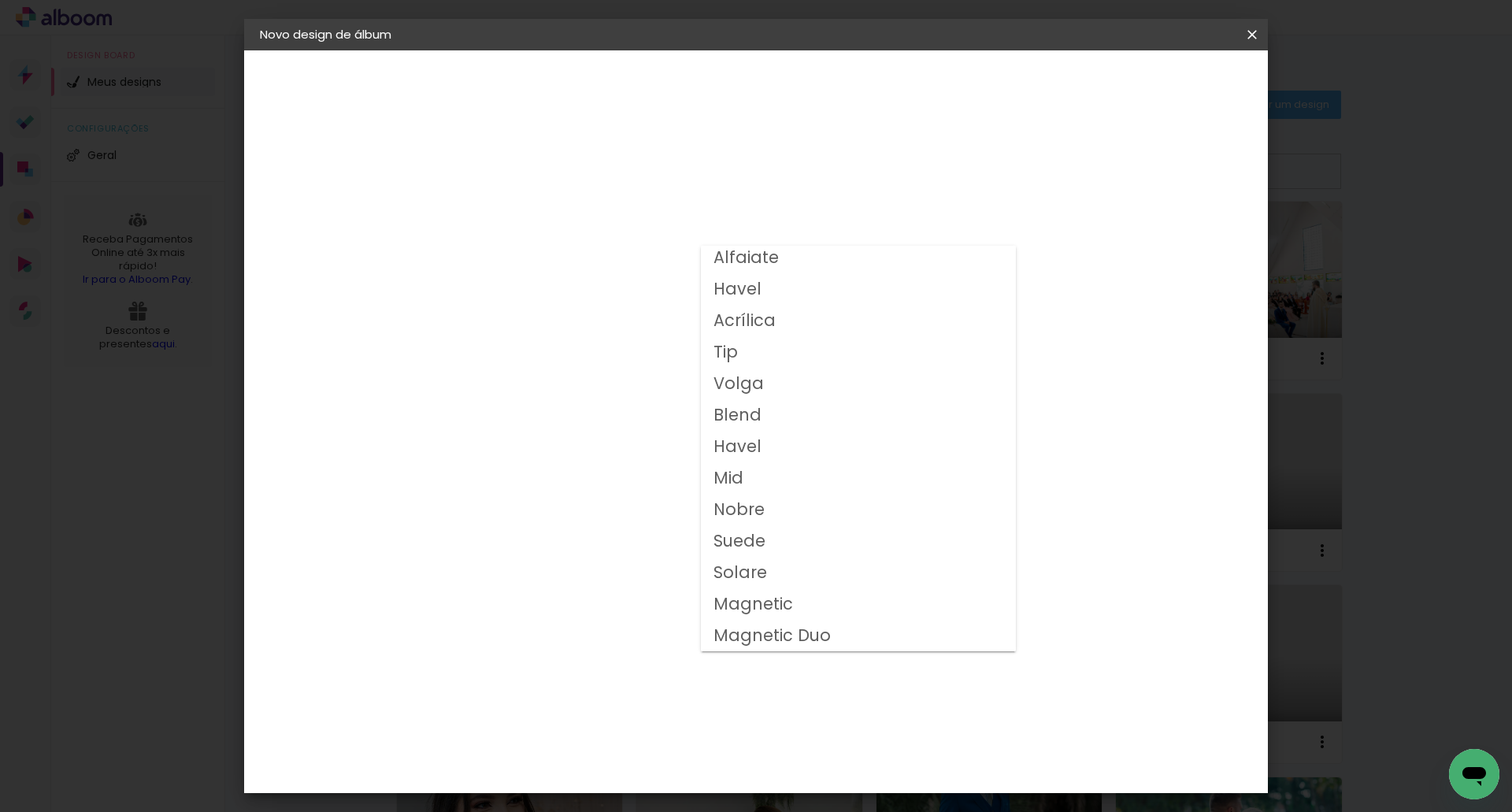
click at [0, 0] on slot "Volga" at bounding box center [0, 0] width 0 height 0
type input "Volga"
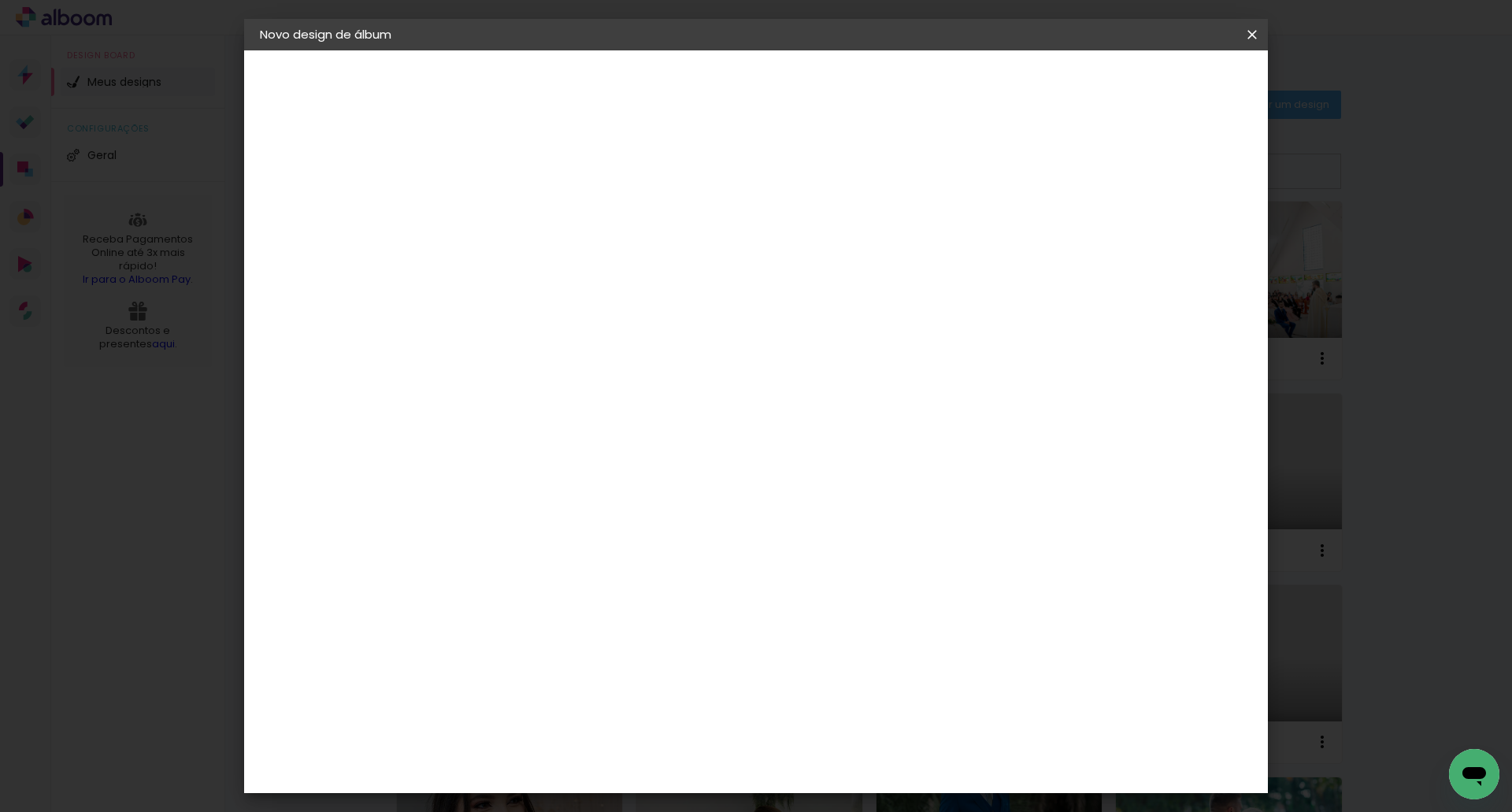
click at [623, 449] on span "20x30" at bounding box center [587, 469] width 74 height 42
click at [0, 0] on slot "Avançar" at bounding box center [0, 0] width 0 height 0
click at [1064, 170] on div at bounding box center [1057, 170] width 14 height 14
type paper-checkbox "on"
click at [1153, 84] on span "Iniciar design" at bounding box center [1117, 83] width 72 height 11
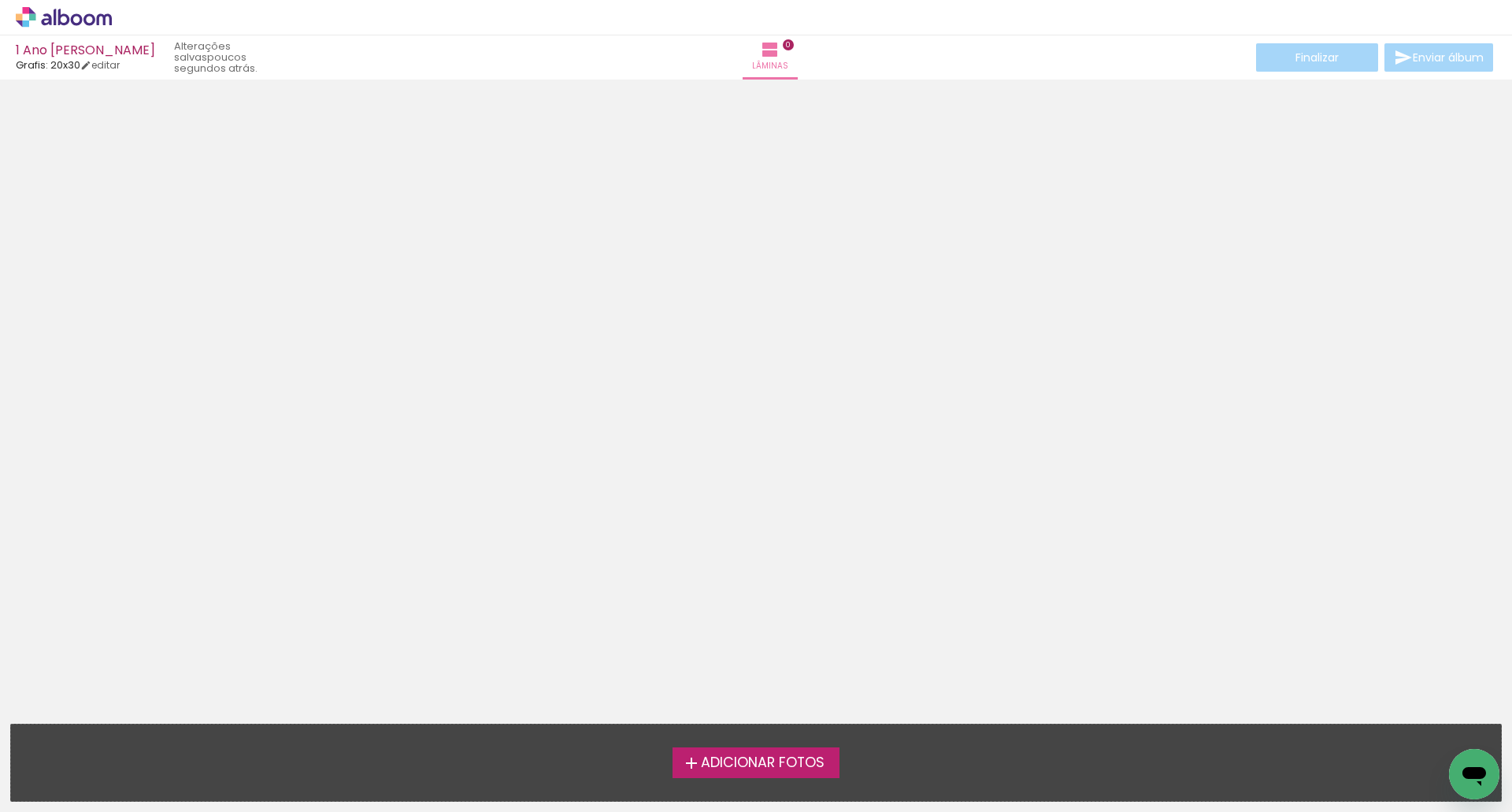
click at [777, 763] on span "Adicionar Fotos" at bounding box center [762, 764] width 124 height 14
click at [0, 0] on input "file" at bounding box center [0, 0] width 0 height 0
click at [756, 762] on span "Adicionar Fotos" at bounding box center [762, 764] width 124 height 14
click at [0, 0] on input "file" at bounding box center [0, 0] width 0 height 0
